Goal: Use online tool/utility: Utilize a website feature to perform a specific function

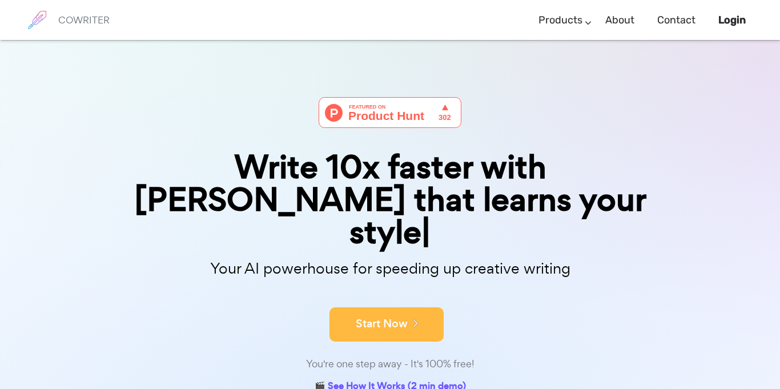
click at [414, 307] on button "Start Now" at bounding box center [386, 324] width 114 height 34
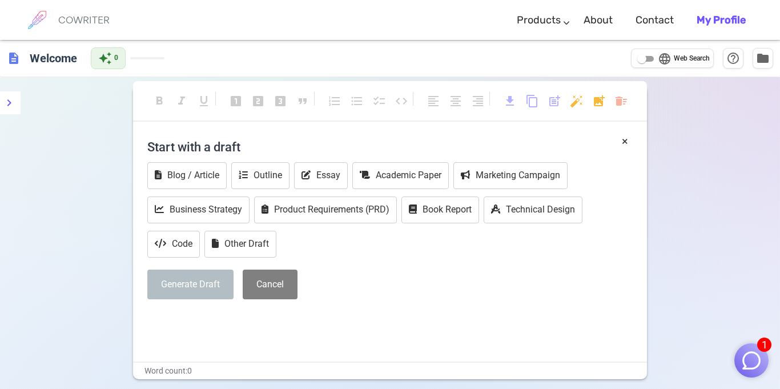
click at [344, 245] on div "Blog / Article Outline Essay Academic Paper Marketing Campaign Business Strateg…" at bounding box center [389, 211] width 485 height 98
click at [257, 283] on button "Cancel" at bounding box center [270, 284] width 55 height 30
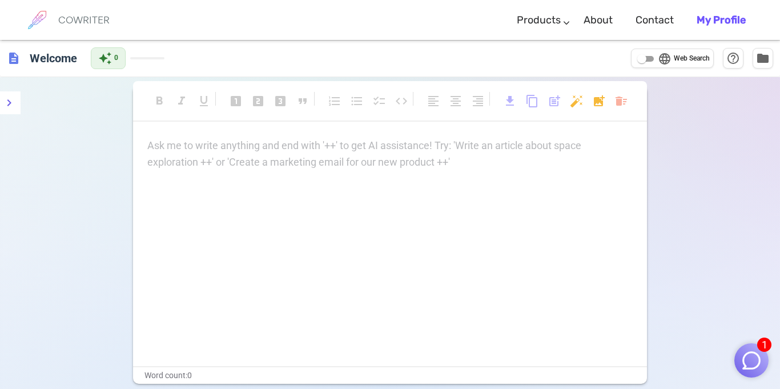
click at [185, 144] on p "Ask me to write anything and end with '++' to get AI assistance! Try: 'Write an…" at bounding box center [389, 146] width 485 height 17
drag, startPoint x: 187, startPoint y: 146, endPoint x: 378, endPoint y: 188, distance: 195.1
click at [378, 188] on div "Ask me to write anything and end with '++' to get AI assistance! Try: 'Write an…" at bounding box center [390, 252] width 514 height 228
click at [361, 152] on p "Ask me to write anything and end with '++' to get AI assistance! Try: 'Write an…" at bounding box center [389, 146] width 485 height 17
click at [215, 154] on div "Ask me to write anything and end with '++' to get AI assistance! Try: 'Write an…" at bounding box center [389, 154] width 485 height 33
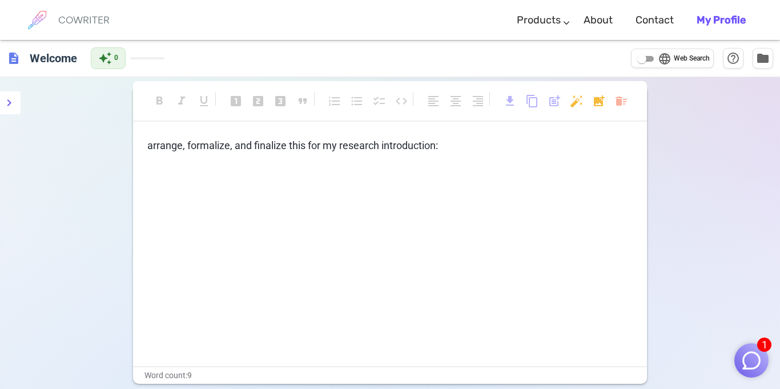
click at [184, 153] on div "arrange, formalize, and finalize this for my research introduction: ﻿" at bounding box center [390, 252] width 514 height 228
click at [177, 167] on p "﻿" at bounding box center [389, 167] width 485 height 17
click at [170, 168] on p "﻿" at bounding box center [389, 167] width 485 height 17
click at [226, 179] on div "arrange, formalize, and finalize this for my research introduction: ﻿" at bounding box center [390, 252] width 514 height 228
click at [190, 170] on p "﻿" at bounding box center [389, 167] width 485 height 17
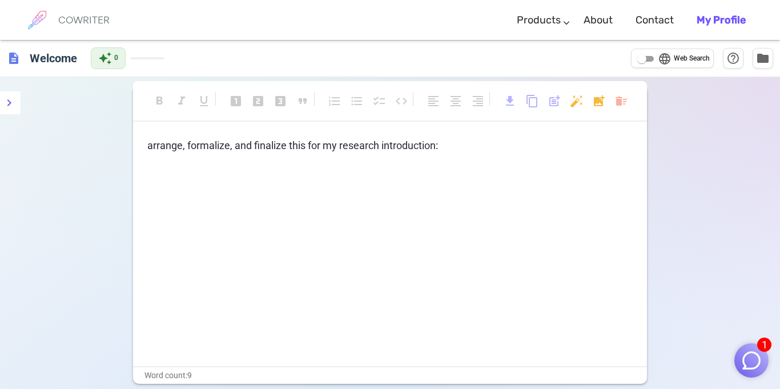
click at [198, 169] on p "﻿" at bounding box center [389, 167] width 485 height 17
click at [499, 264] on div "arrange, formalize, and finalize this for my research introduction: ﻿" at bounding box center [390, 252] width 514 height 228
click at [163, 104] on span "format_bold" at bounding box center [159, 101] width 14 height 14
click at [162, 148] on span "arrange, formalize, and finalize this for my research introduction:" at bounding box center [292, 145] width 290 height 12
click at [205, 184] on div "arrange, formalize, and finalize this for my research introduction: ﻿" at bounding box center [390, 252] width 514 height 228
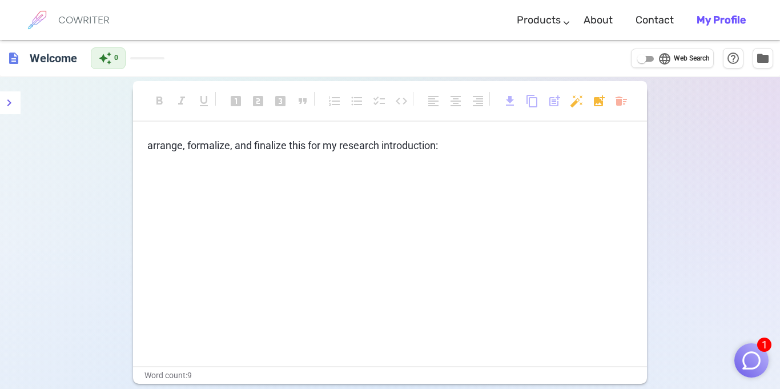
click at [488, 155] on div "arrange, formalize, and finalize this for my research introduction: ﻿" at bounding box center [389, 157] width 485 height 38
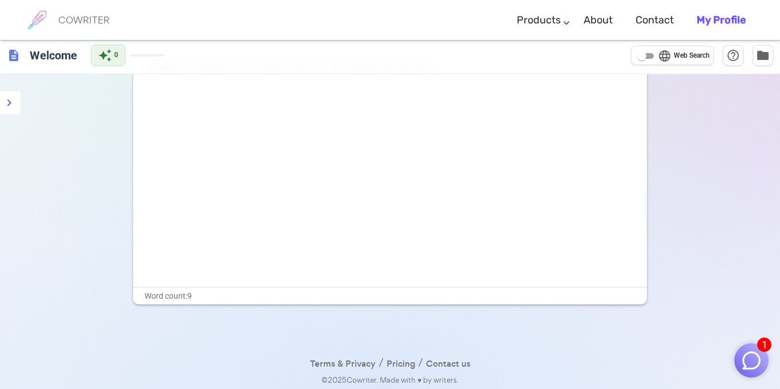
scroll to position [82, 0]
click at [753, 360] on img "button" at bounding box center [751, 360] width 22 height 22
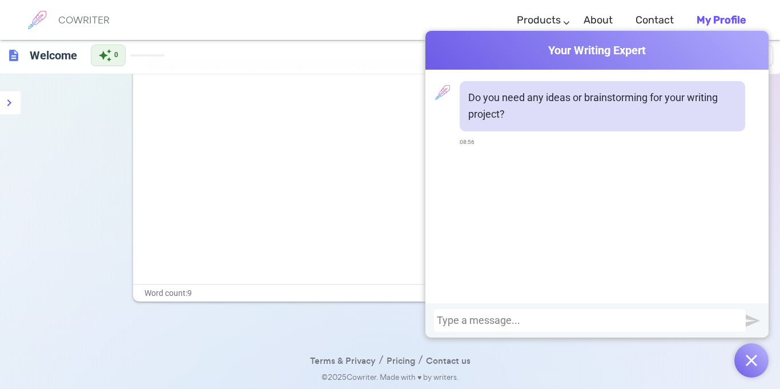
click at [604, 318] on div at bounding box center [590, 319] width 306 height 11
drag, startPoint x: 601, startPoint y: 317, endPoint x: 595, endPoint y: 312, distance: 8.1
click at [595, 312] on div at bounding box center [590, 320] width 312 height 23
click at [584, 318] on div at bounding box center [590, 319] width 306 height 11
click at [581, 318] on div at bounding box center [590, 319] width 306 height 11
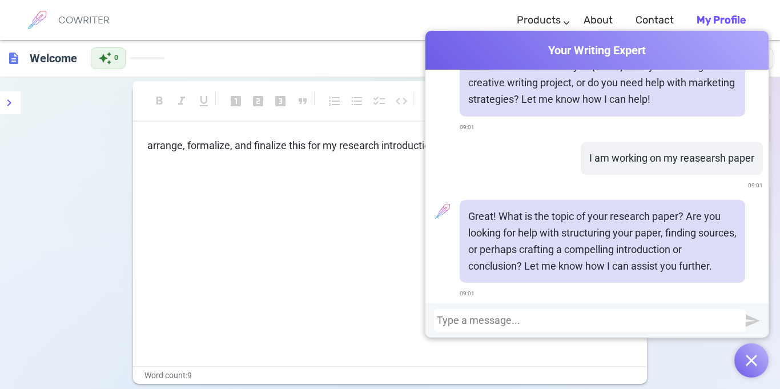
scroll to position [169, 0]
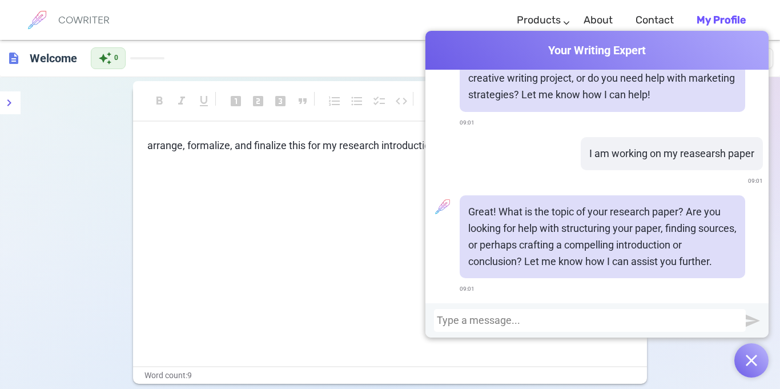
click at [266, 211] on div "arrange, formalize, and finalize this for my research introduction: ﻿" at bounding box center [390, 252] width 514 height 228
click at [70, 141] on div "format_bold format_italic format_underlined looks_one looks_two looks_3 format_…" at bounding box center [390, 274] width 780 height 394
click at [761, 358] on button "button" at bounding box center [751, 360] width 34 height 34
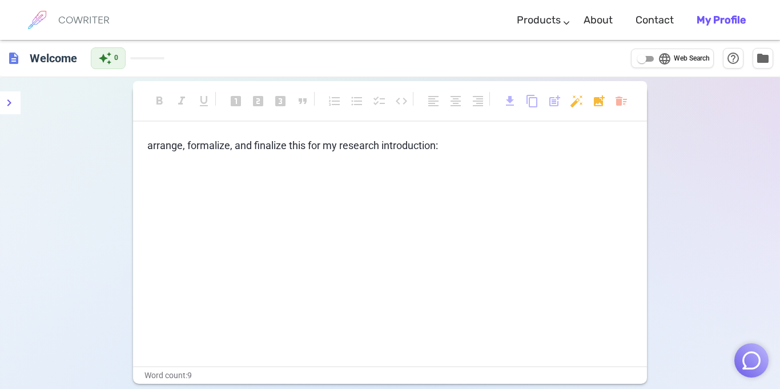
click at [658, 55] on label "language Web Search" at bounding box center [672, 59] width 75 height 14
click at [658, 55] on input "language Web Search" at bounding box center [641, 59] width 41 height 14
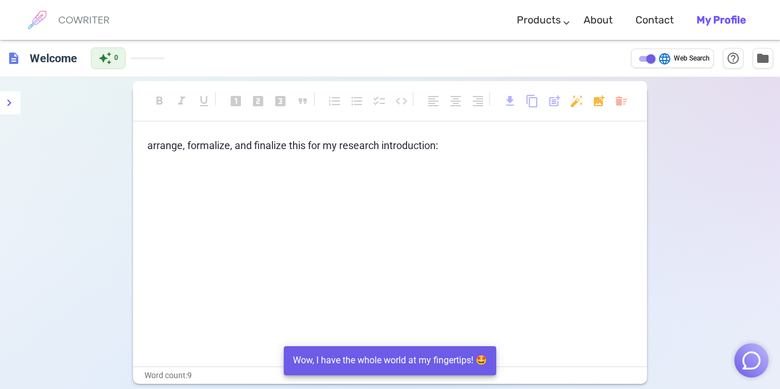
click at [649, 58] on input "language Web Search" at bounding box center [650, 59] width 41 height 14
checkbox input "false"
